Goal: Transaction & Acquisition: Purchase product/service

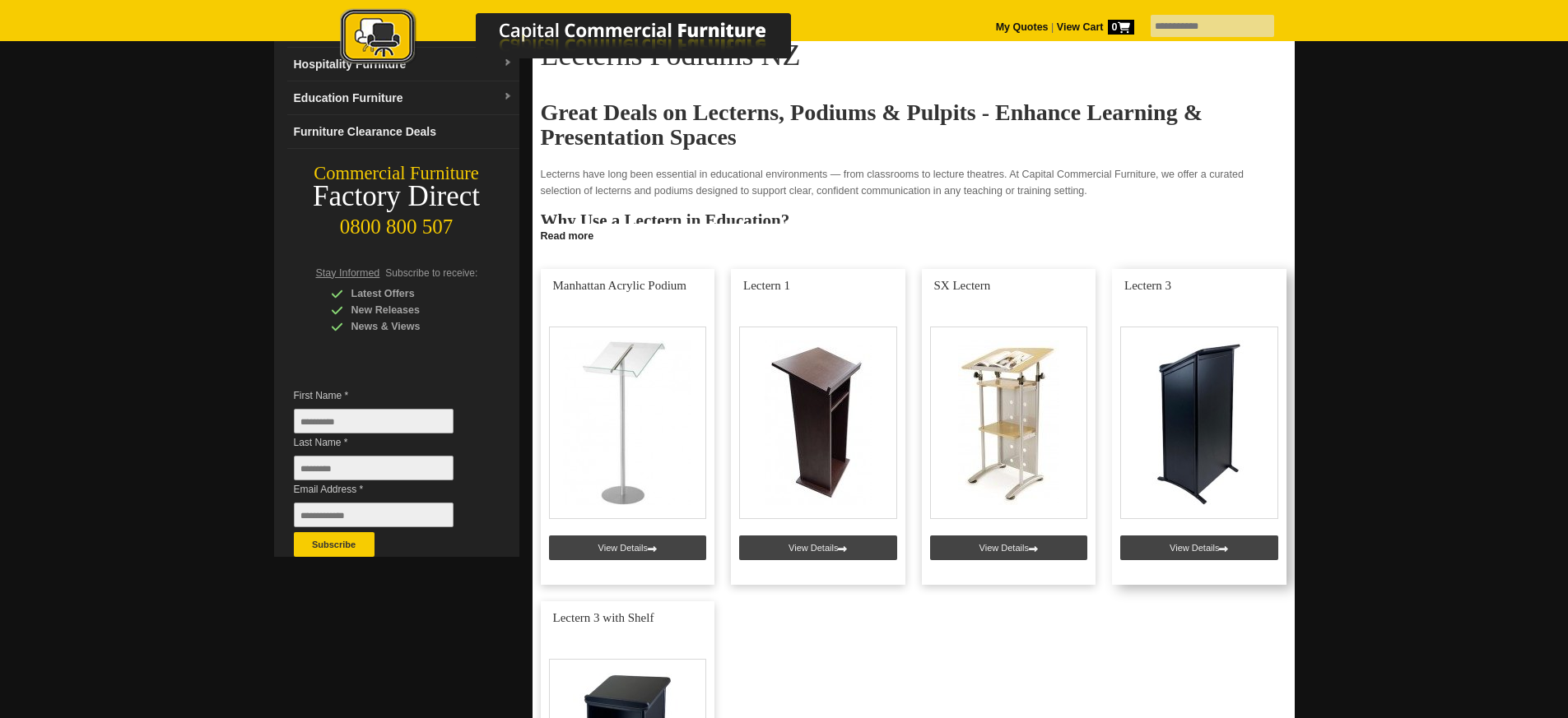
scroll to position [375, 0]
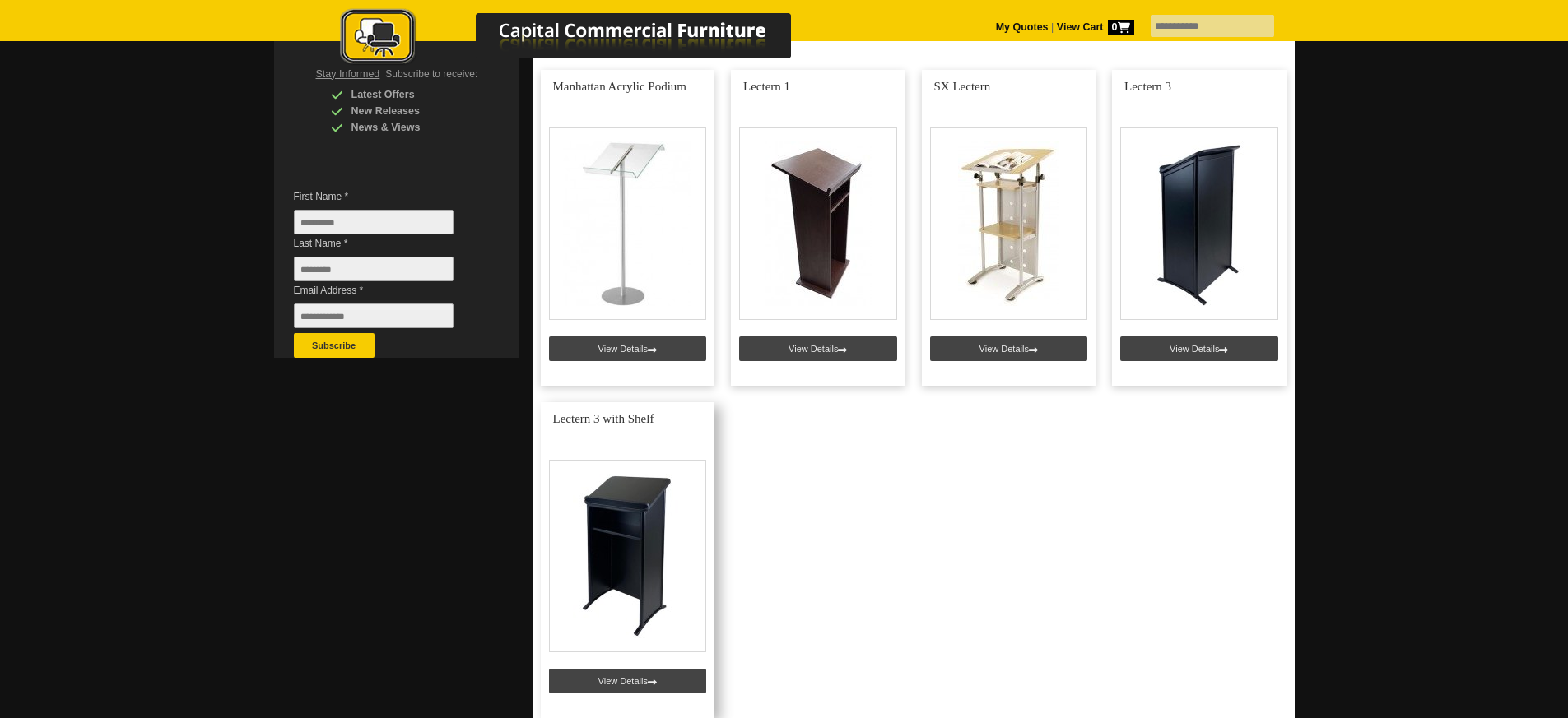
click at [620, 681] on link at bounding box center [628, 560] width 175 height 316
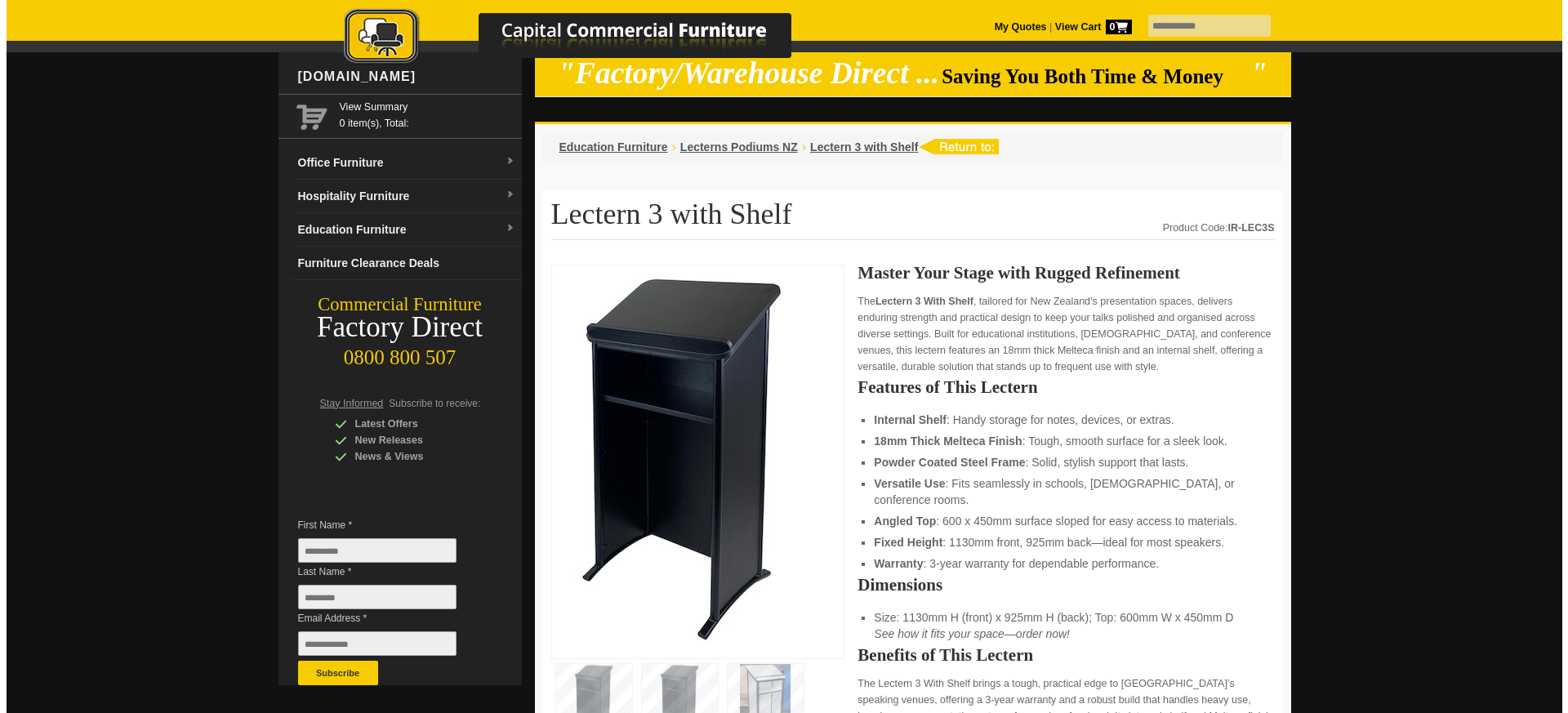
scroll to position [237, 0]
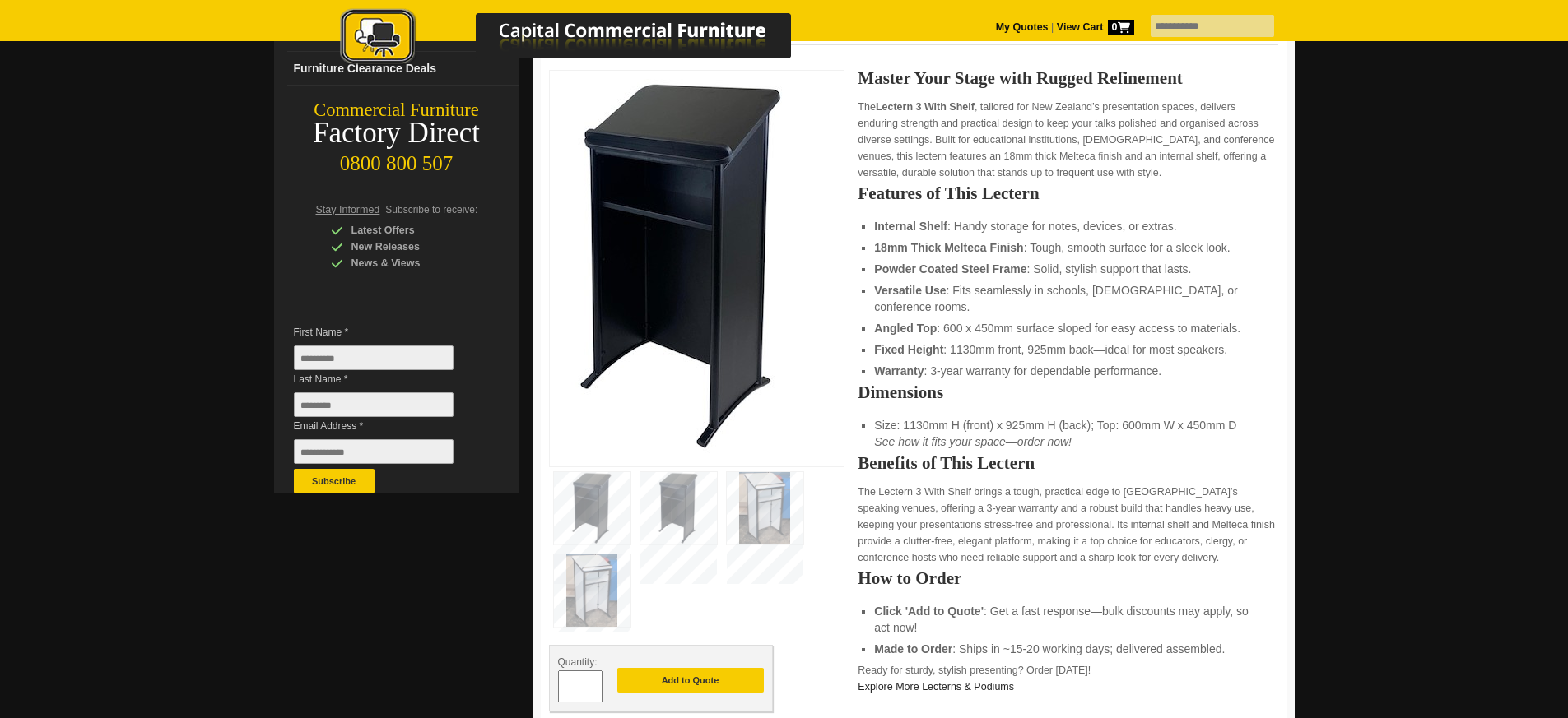
click at [761, 522] on img at bounding box center [765, 508] width 77 height 72
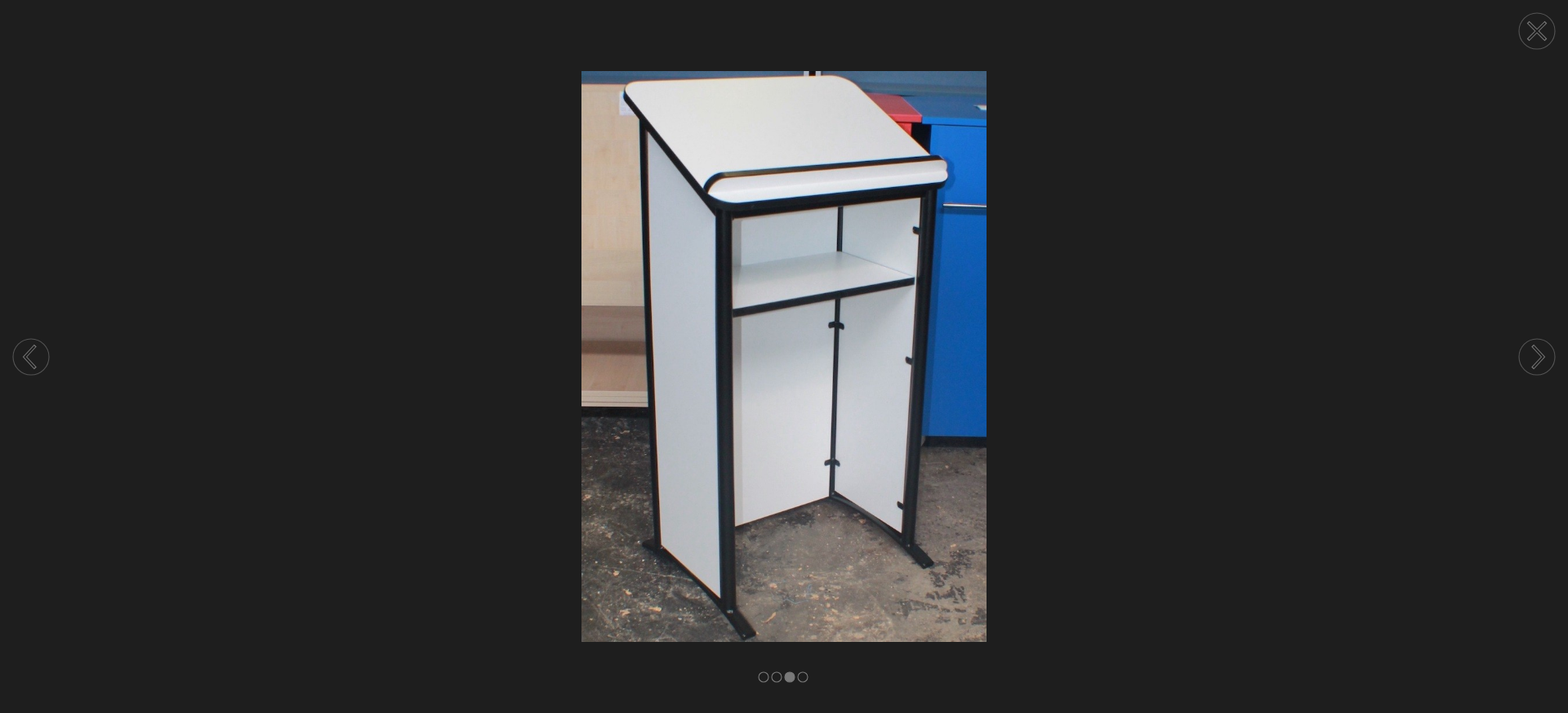
click at [25, 363] on circle at bounding box center [31, 357] width 36 height 36
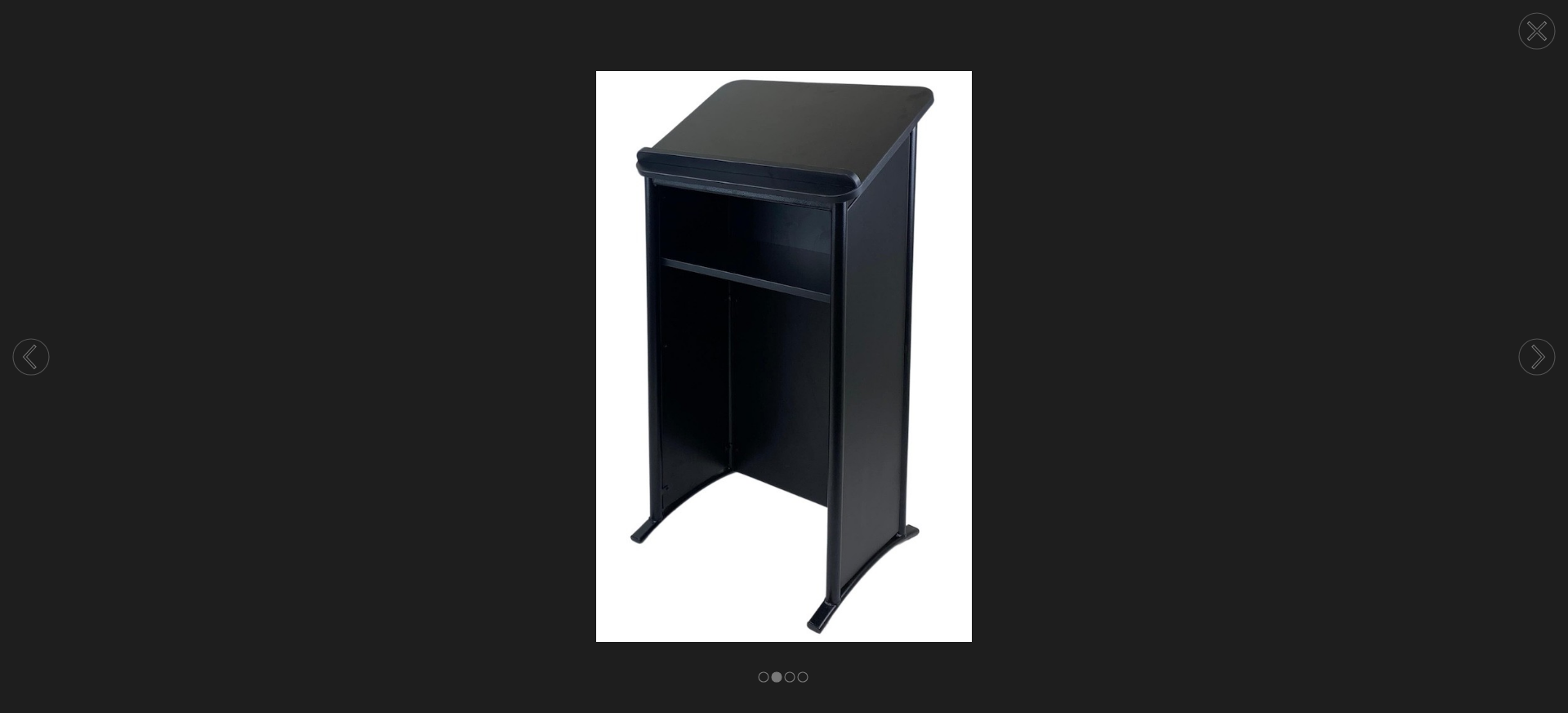
click at [25, 363] on circle at bounding box center [31, 357] width 36 height 36
